Goal: Information Seeking & Learning: Check status

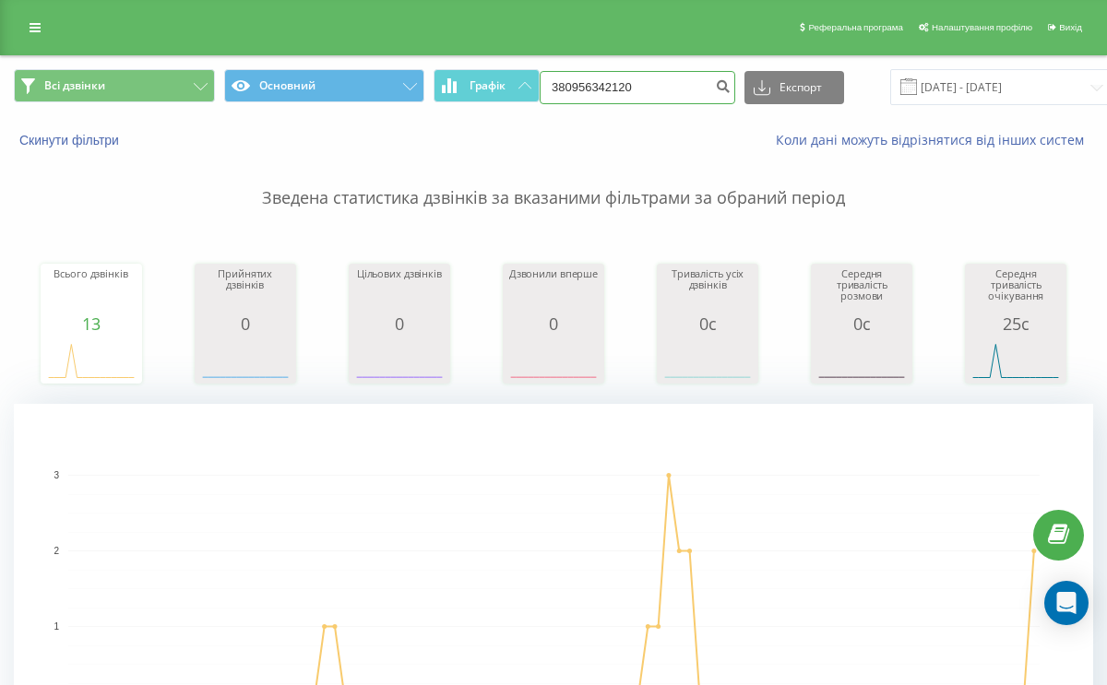
click at [610, 89] on input "380956342120" at bounding box center [637, 87] width 196 height 33
paste input "633807057"
type input "380633807057"
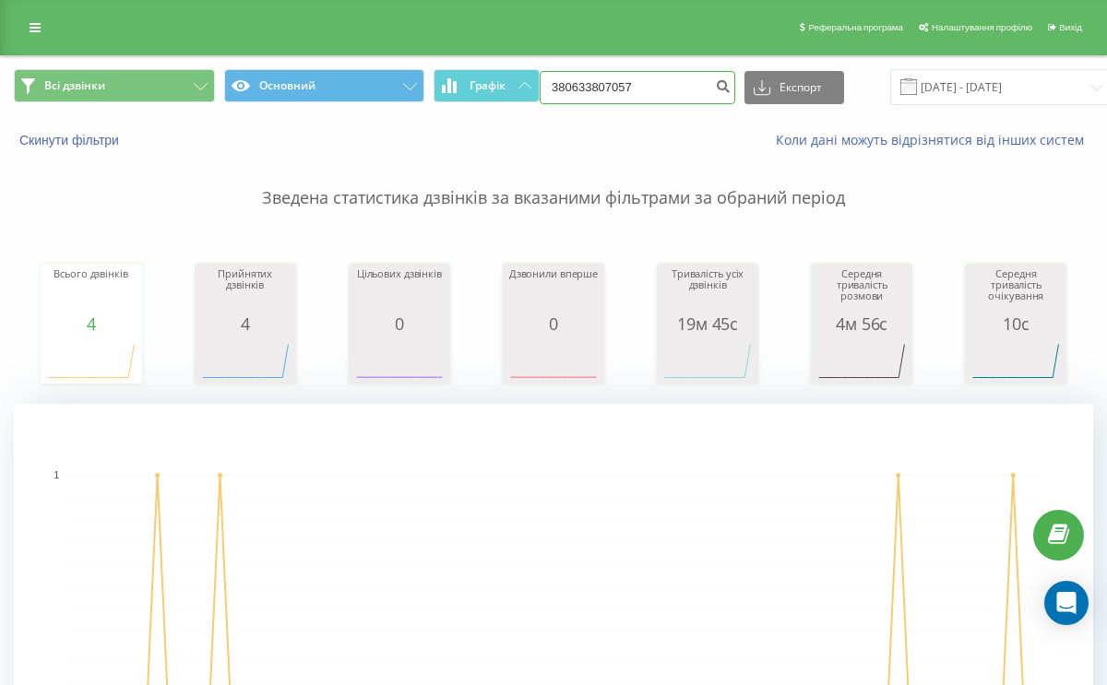
click at [588, 85] on input "380633807057" at bounding box center [637, 87] width 196 height 33
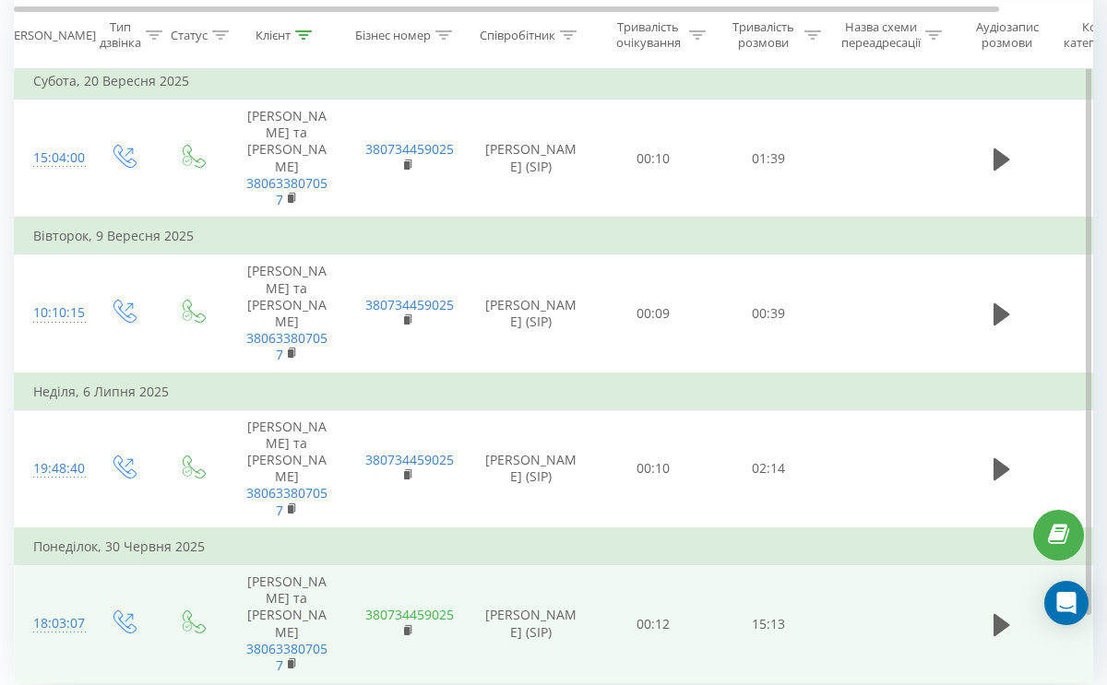
scroll to position [682, 0]
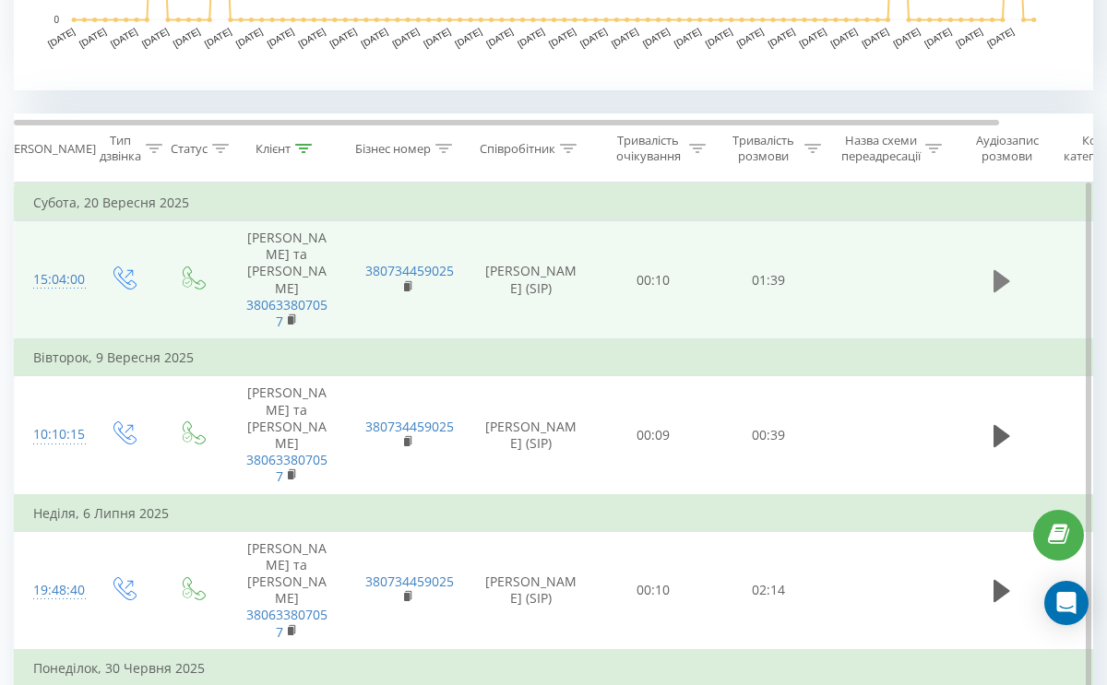
click at [1002, 268] on icon at bounding box center [1001, 281] width 17 height 26
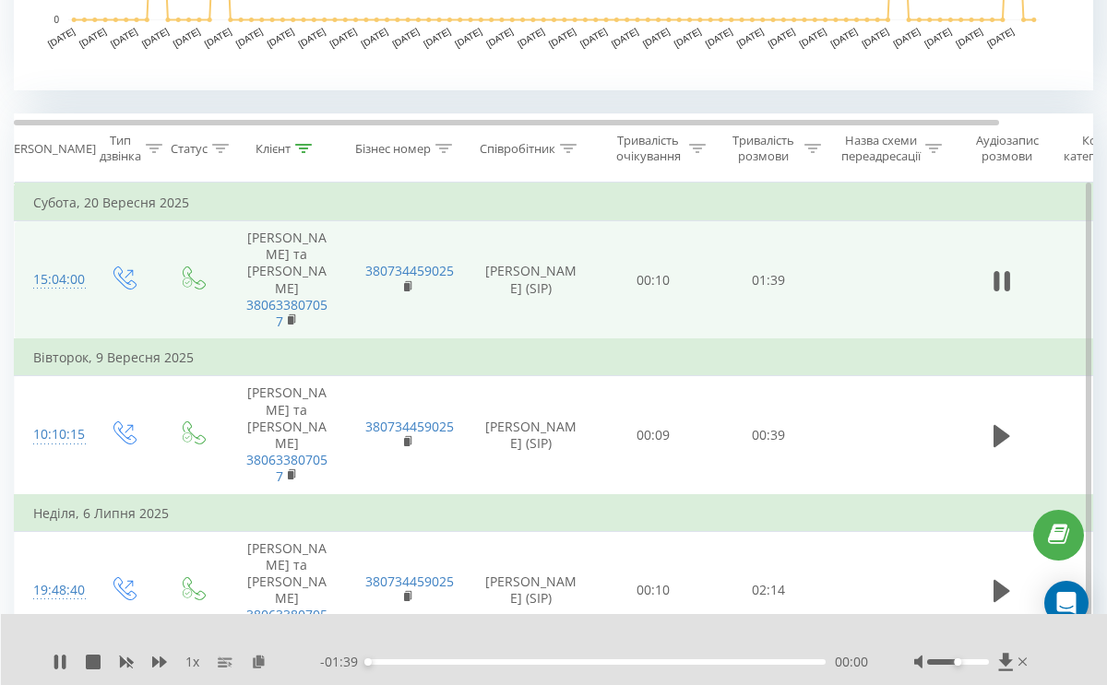
click at [711, 656] on div "- 01:39 00:00 00:00" at bounding box center [594, 662] width 548 height 18
click at [725, 662] on div "01:17" at bounding box center [596, 662] width 458 height 6
click at [770, 664] on div "01:27" at bounding box center [596, 662] width 458 height 6
click at [804, 663] on div "01:28" at bounding box center [596, 662] width 458 height 6
